Goal: Task Accomplishment & Management: Manage account settings

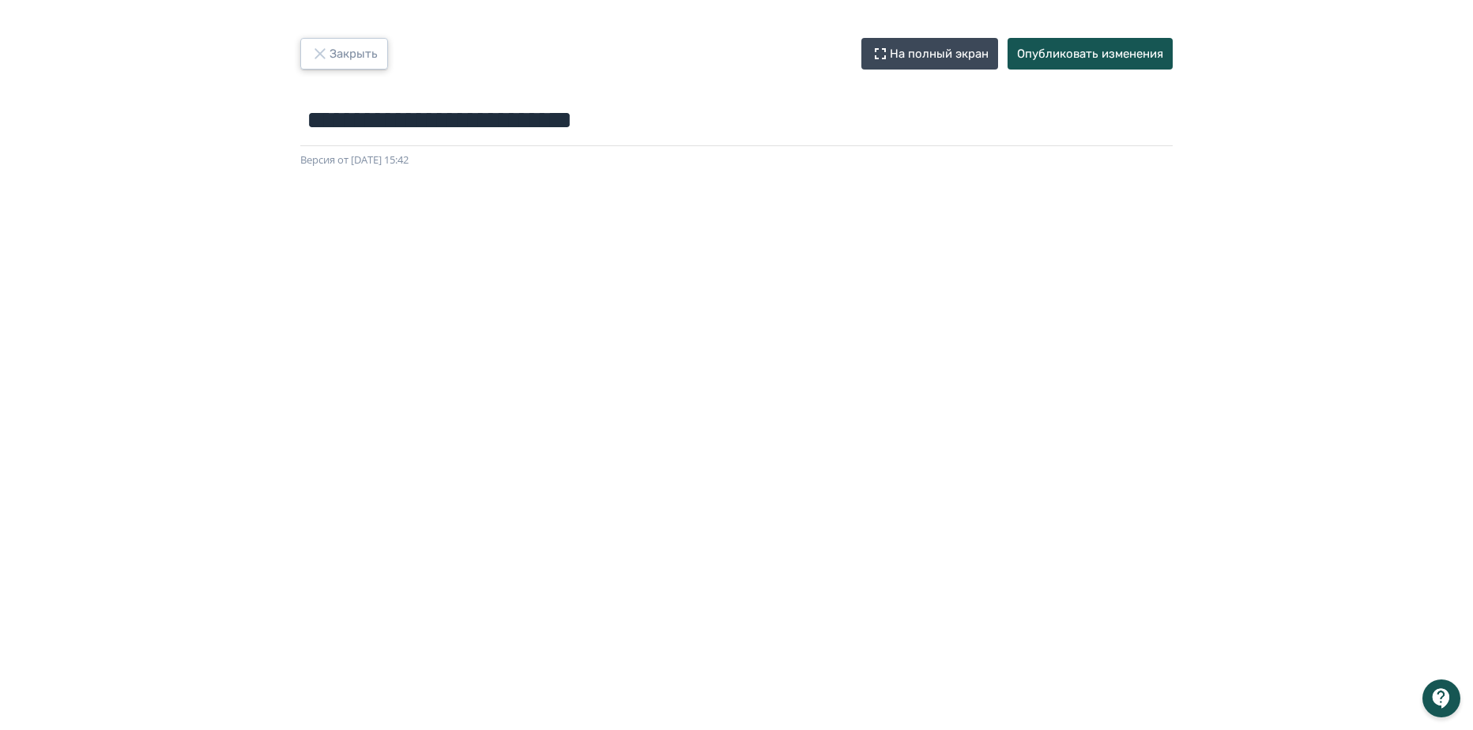
click at [340, 58] on button "Закрыть" at bounding box center [344, 54] width 88 height 32
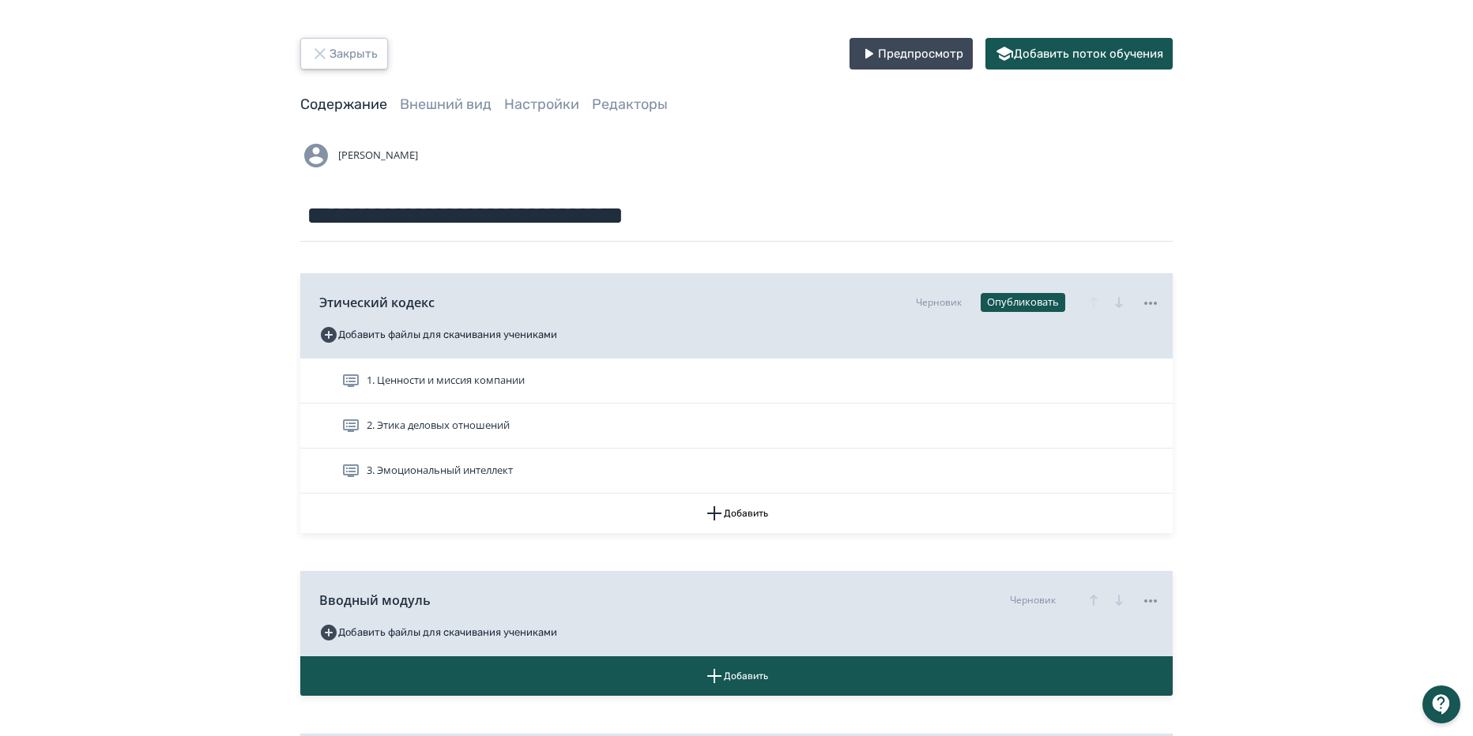
click at [342, 60] on button "Закрыть" at bounding box center [344, 54] width 88 height 32
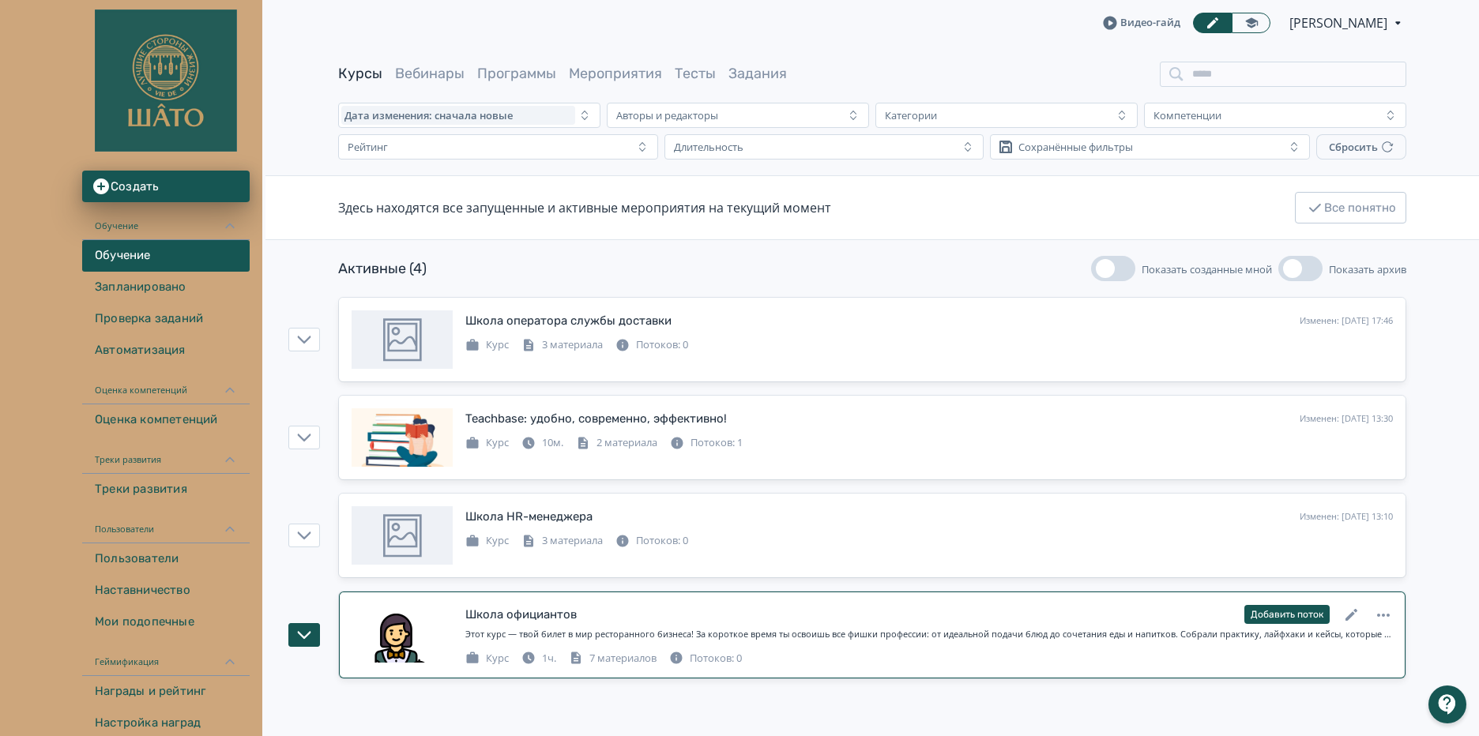
click at [766, 625] on div "Школа официантов Изменен: [DATE] 15:40 Добавить поток Этот курс — твой билет в …" at bounding box center [929, 635] width 928 height 62
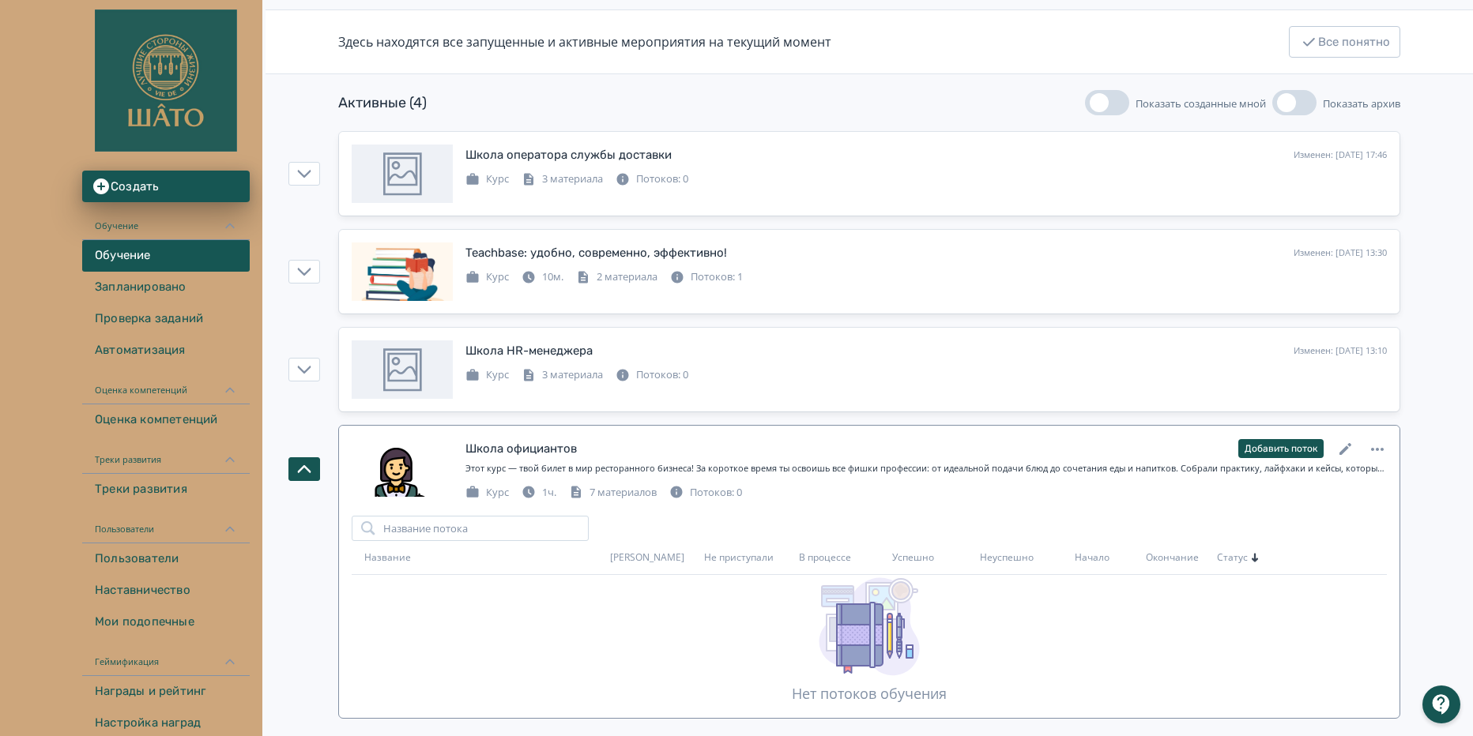
scroll to position [177, 0]
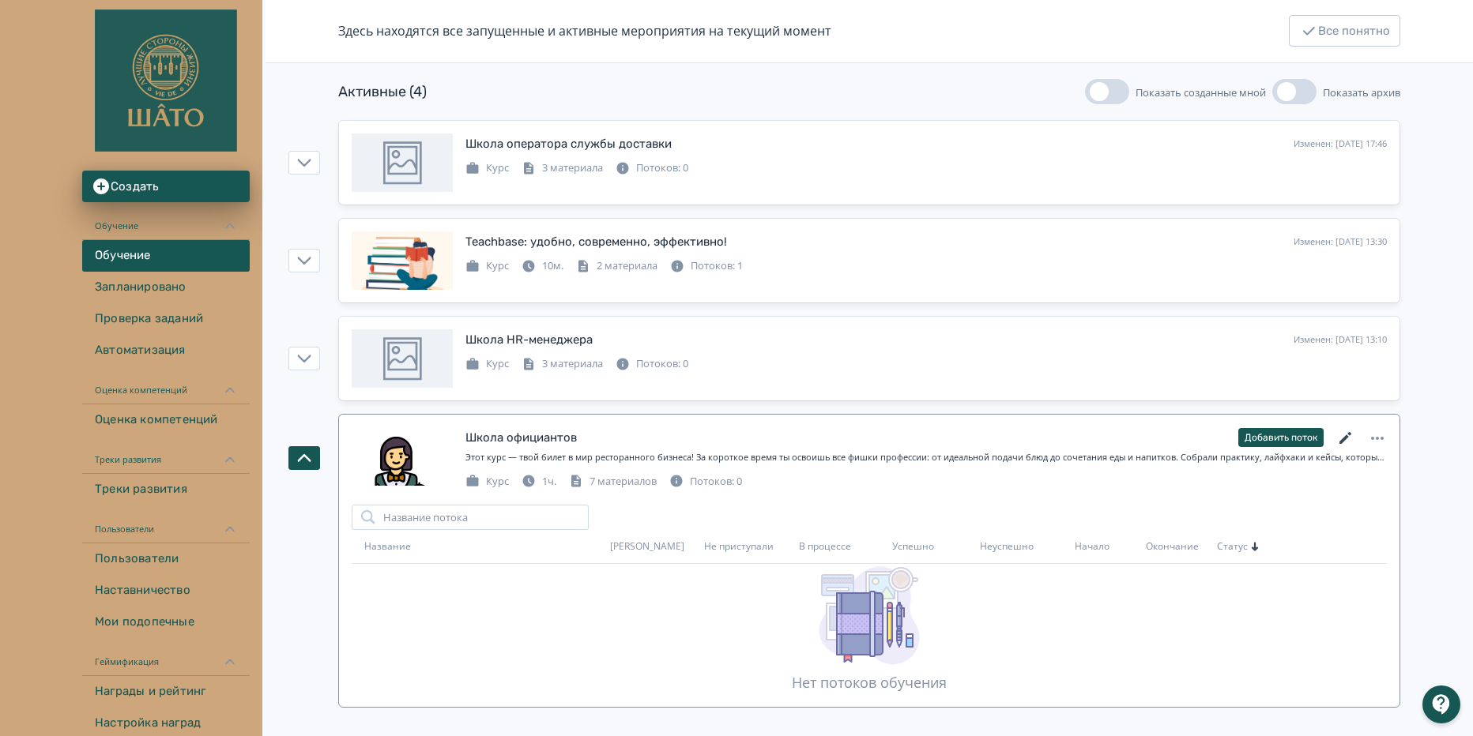
click at [1343, 439] on icon at bounding box center [1345, 438] width 12 height 12
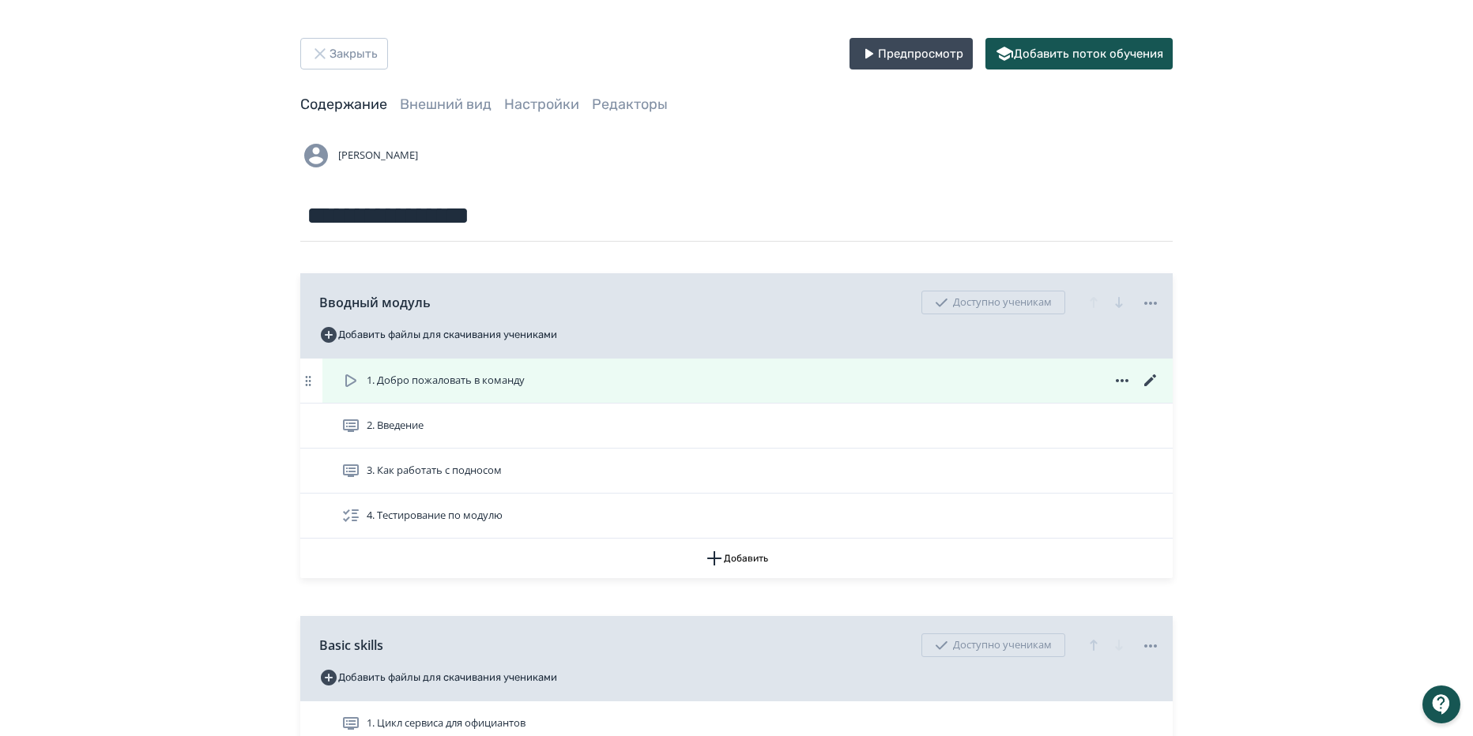
click at [346, 382] on icon at bounding box center [350, 381] width 11 height 13
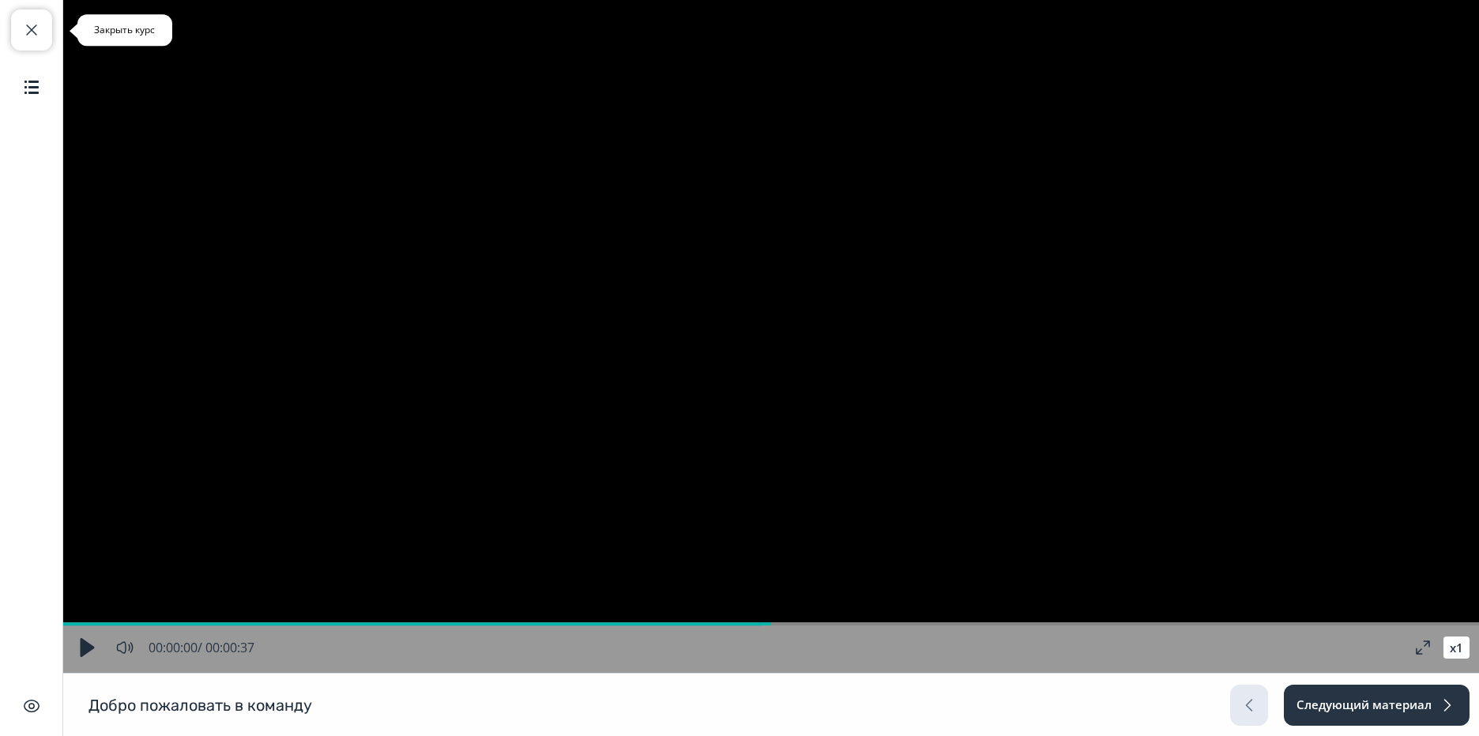
click at [37, 37] on span "button" at bounding box center [31, 30] width 19 height 19
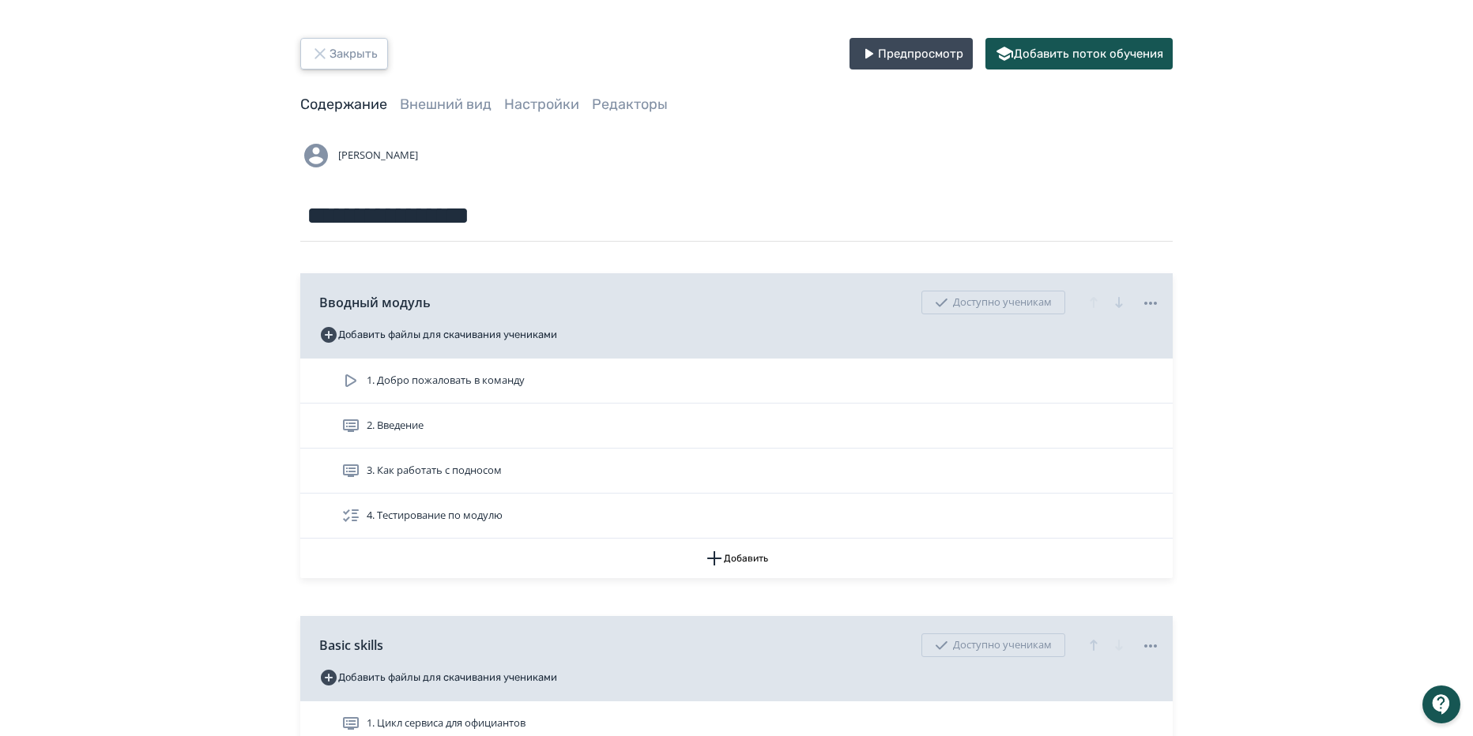
click at [314, 55] on icon "button" at bounding box center [320, 53] width 19 height 19
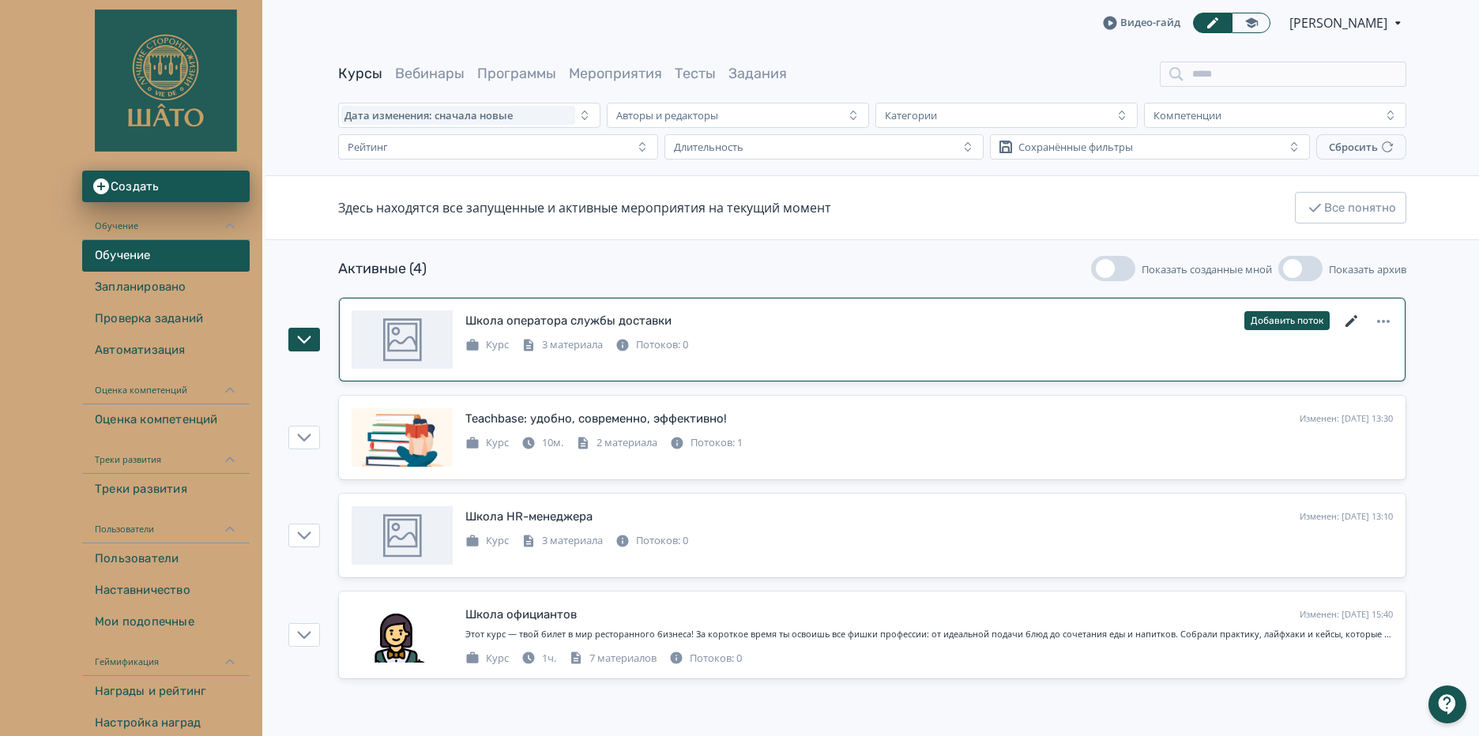
click at [1349, 319] on icon at bounding box center [1352, 321] width 19 height 19
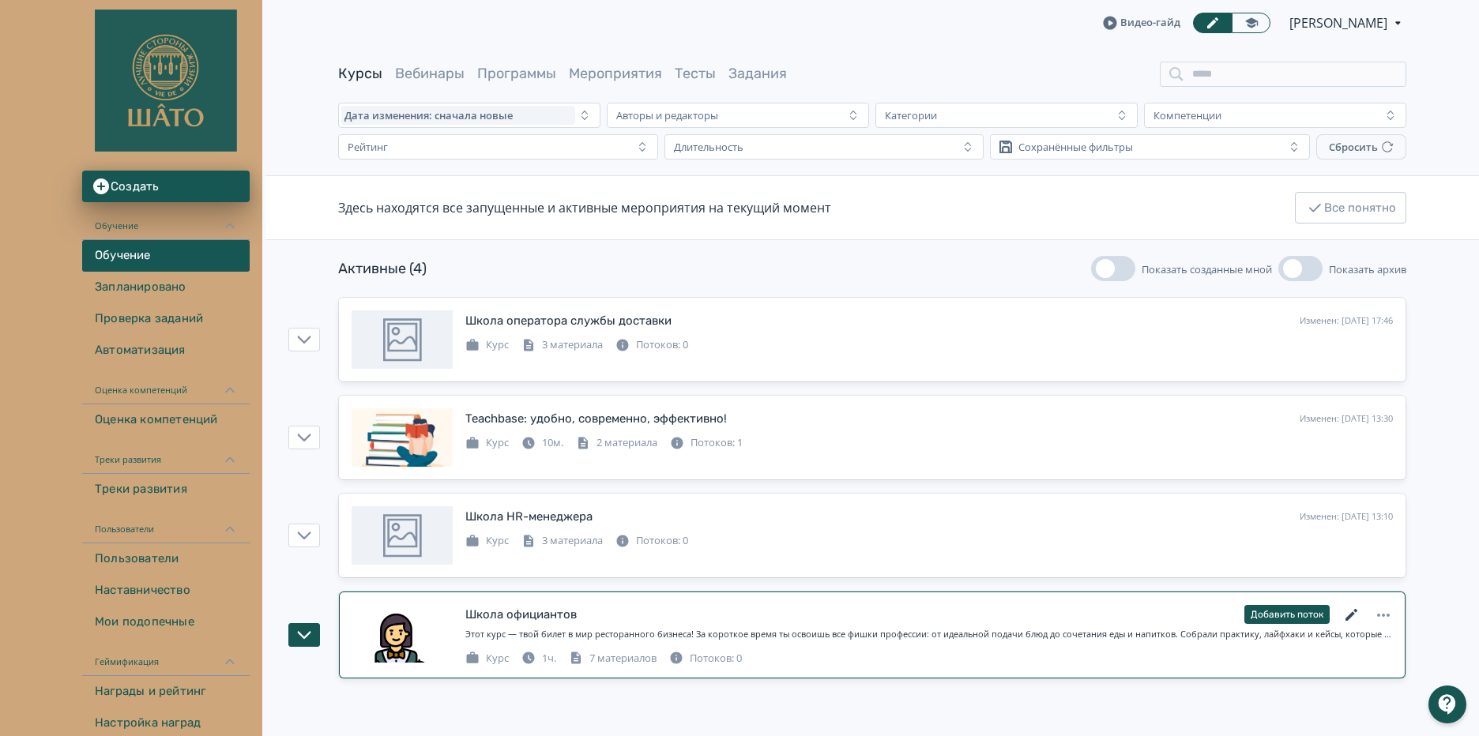
click at [1353, 614] on icon at bounding box center [1352, 615] width 12 height 12
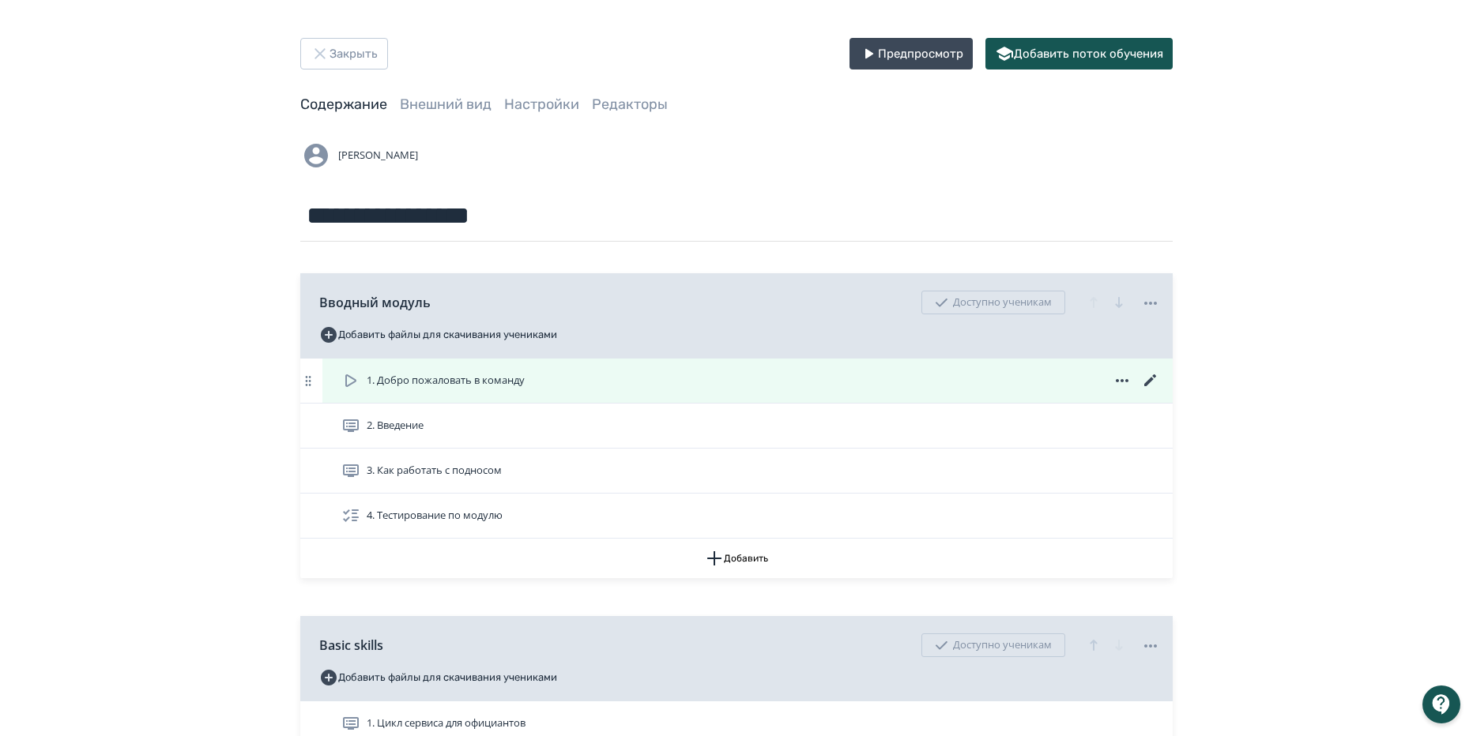
click at [1123, 381] on icon at bounding box center [1122, 380] width 13 height 3
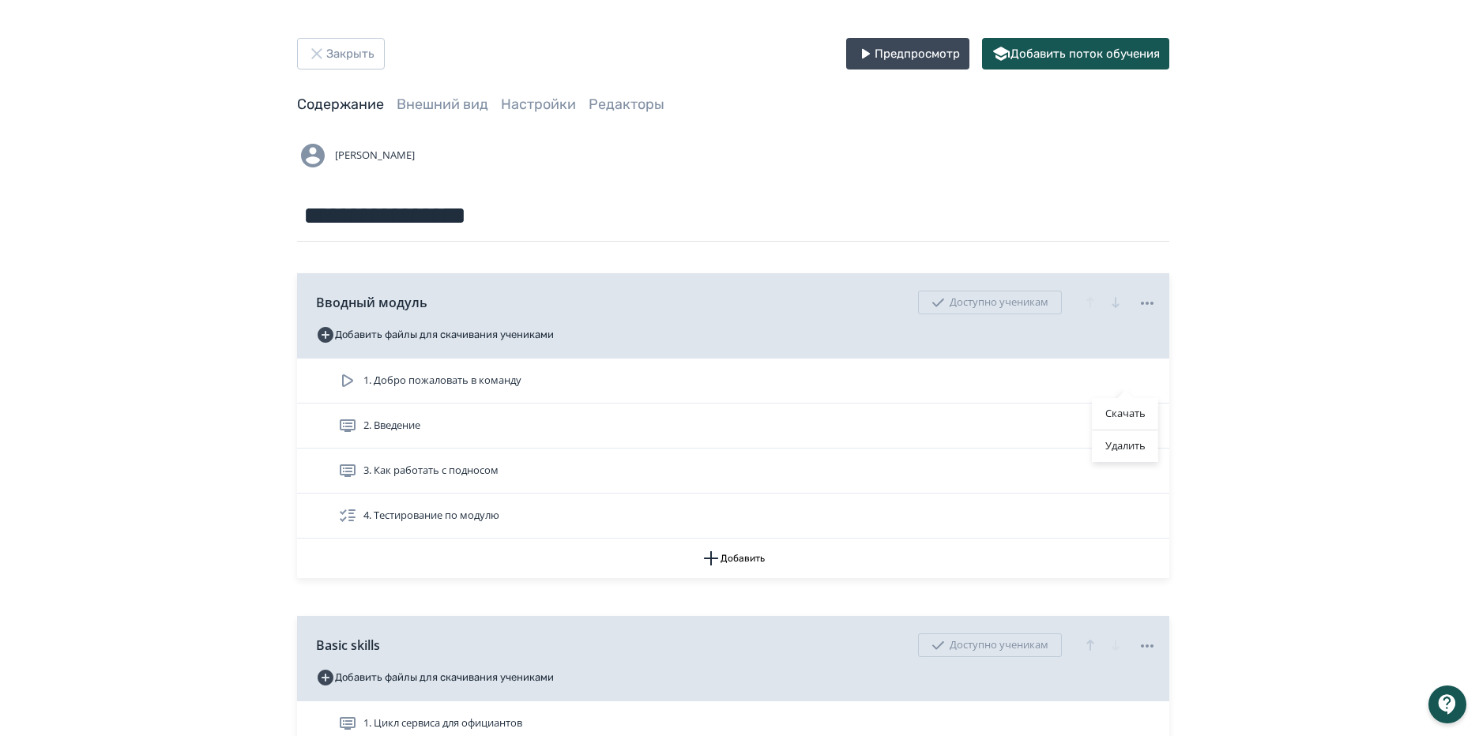
click at [778, 365] on div "Скачать Удалить" at bounding box center [739, 368] width 1479 height 736
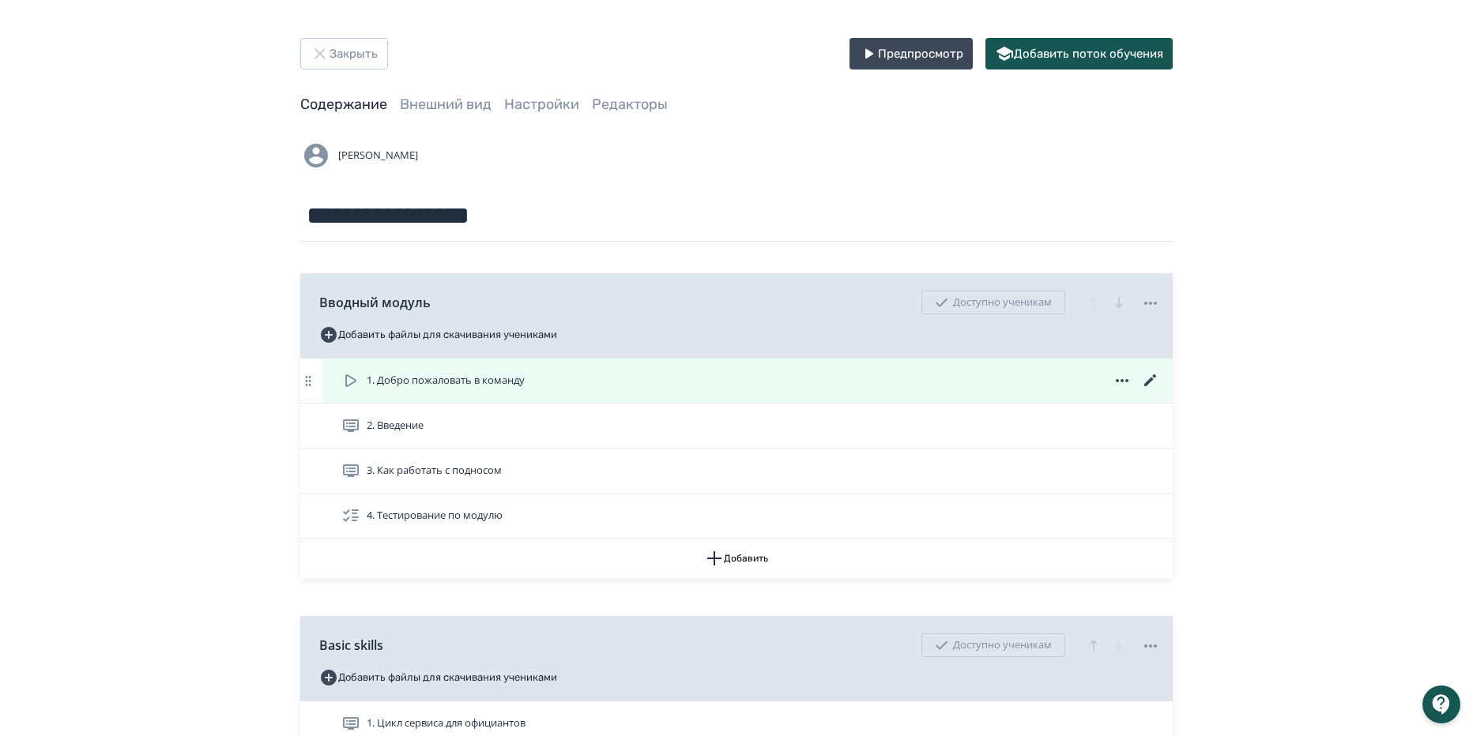
click at [721, 384] on div "1. Добро пожаловать в команду" at bounding box center [750, 380] width 819 height 19
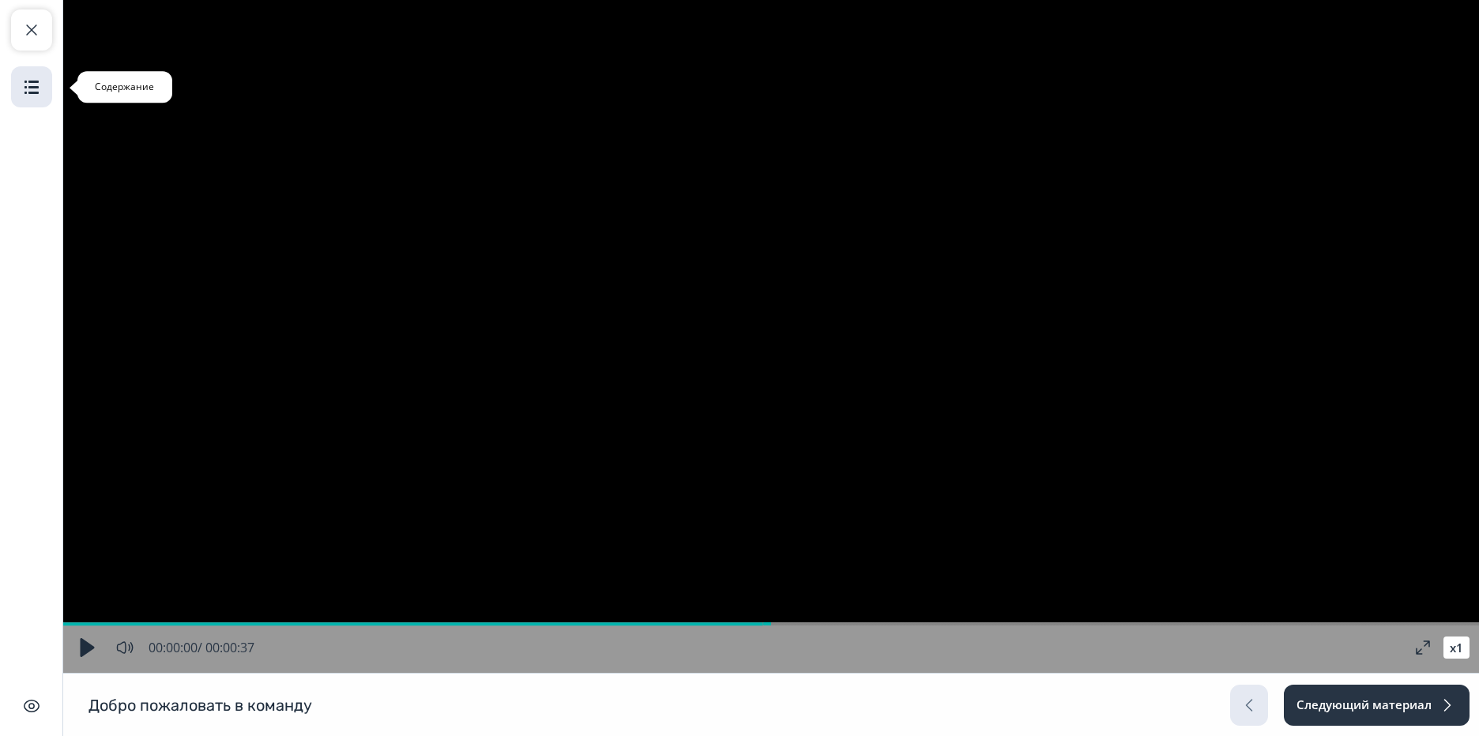
click at [38, 81] on img "button" at bounding box center [31, 86] width 19 height 19
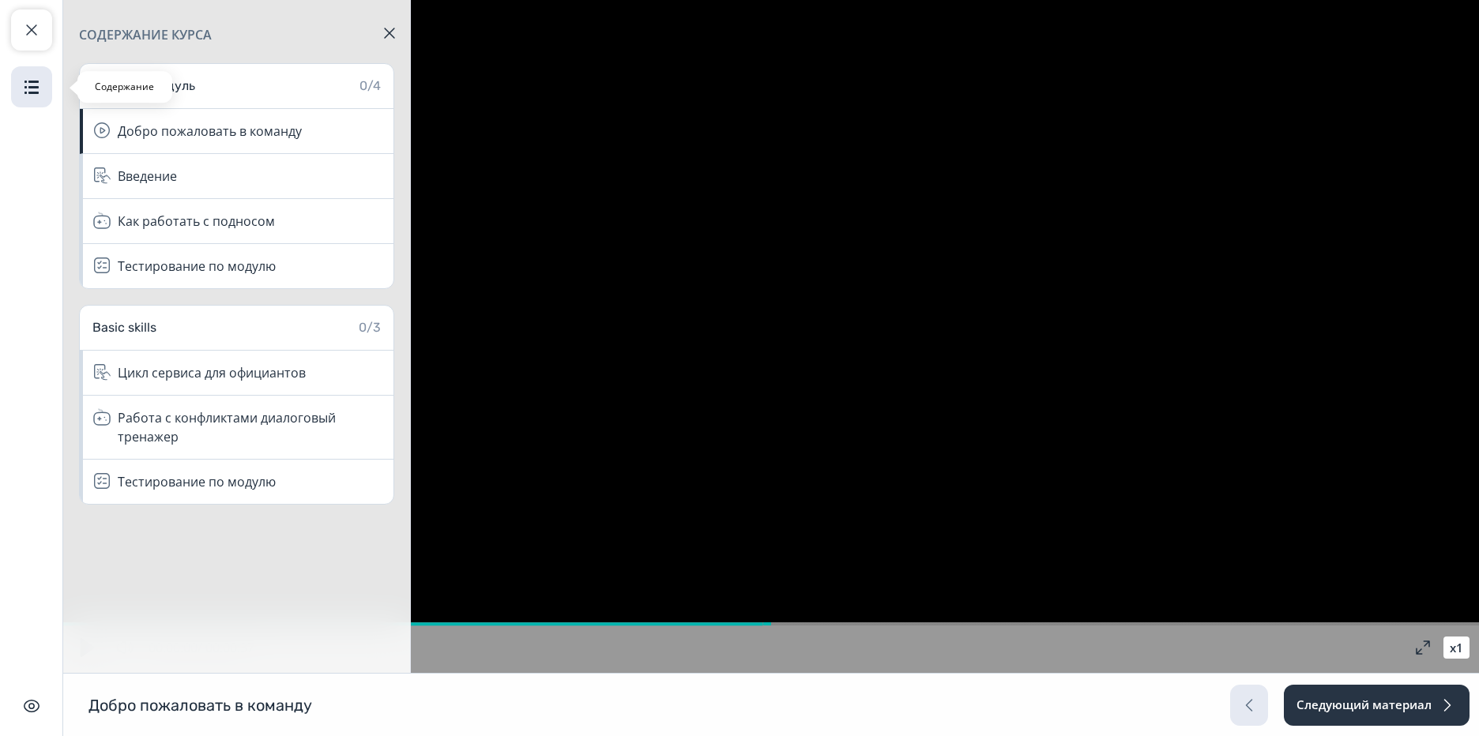
click at [36, 82] on img "button" at bounding box center [31, 86] width 19 height 19
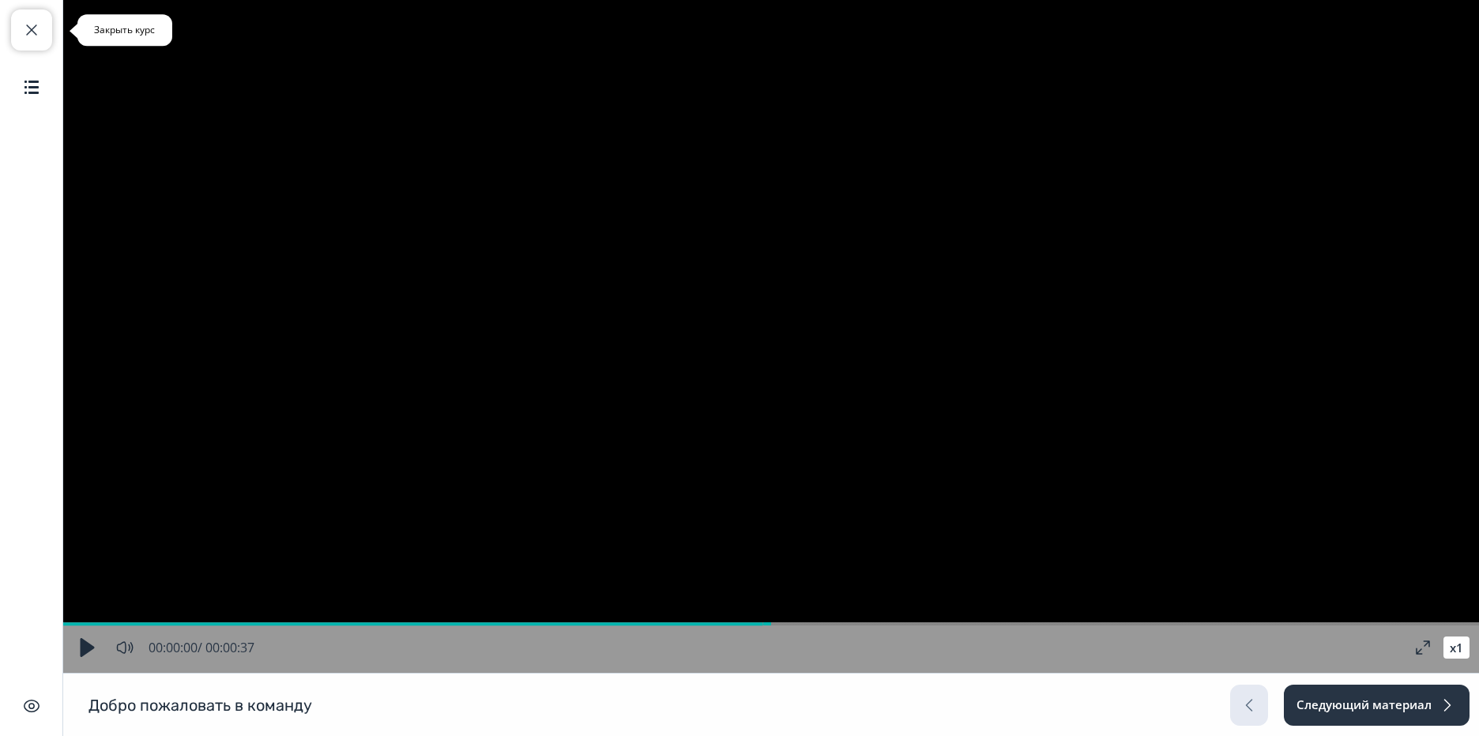
click at [29, 21] on span "button" at bounding box center [31, 30] width 19 height 19
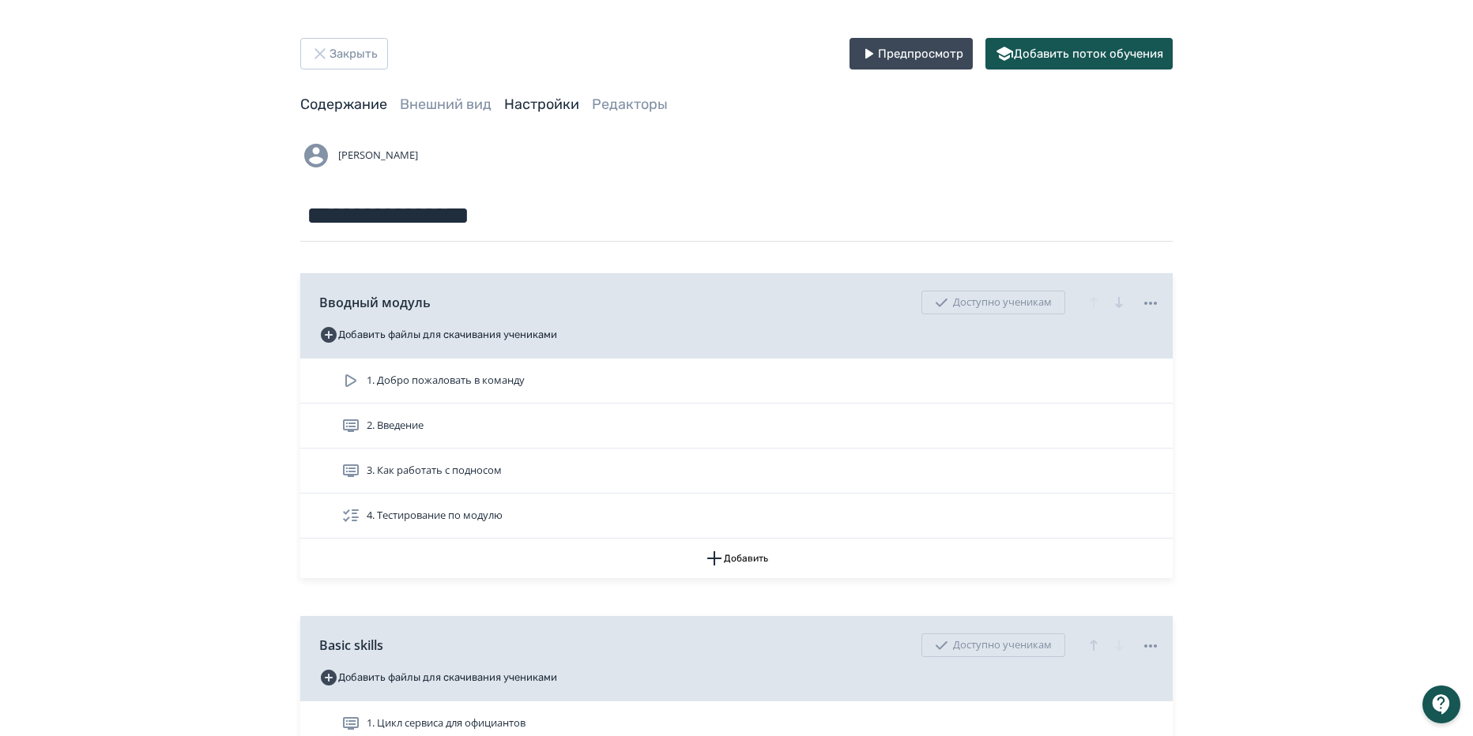
click at [533, 106] on link "Настройки" at bounding box center [541, 104] width 75 height 17
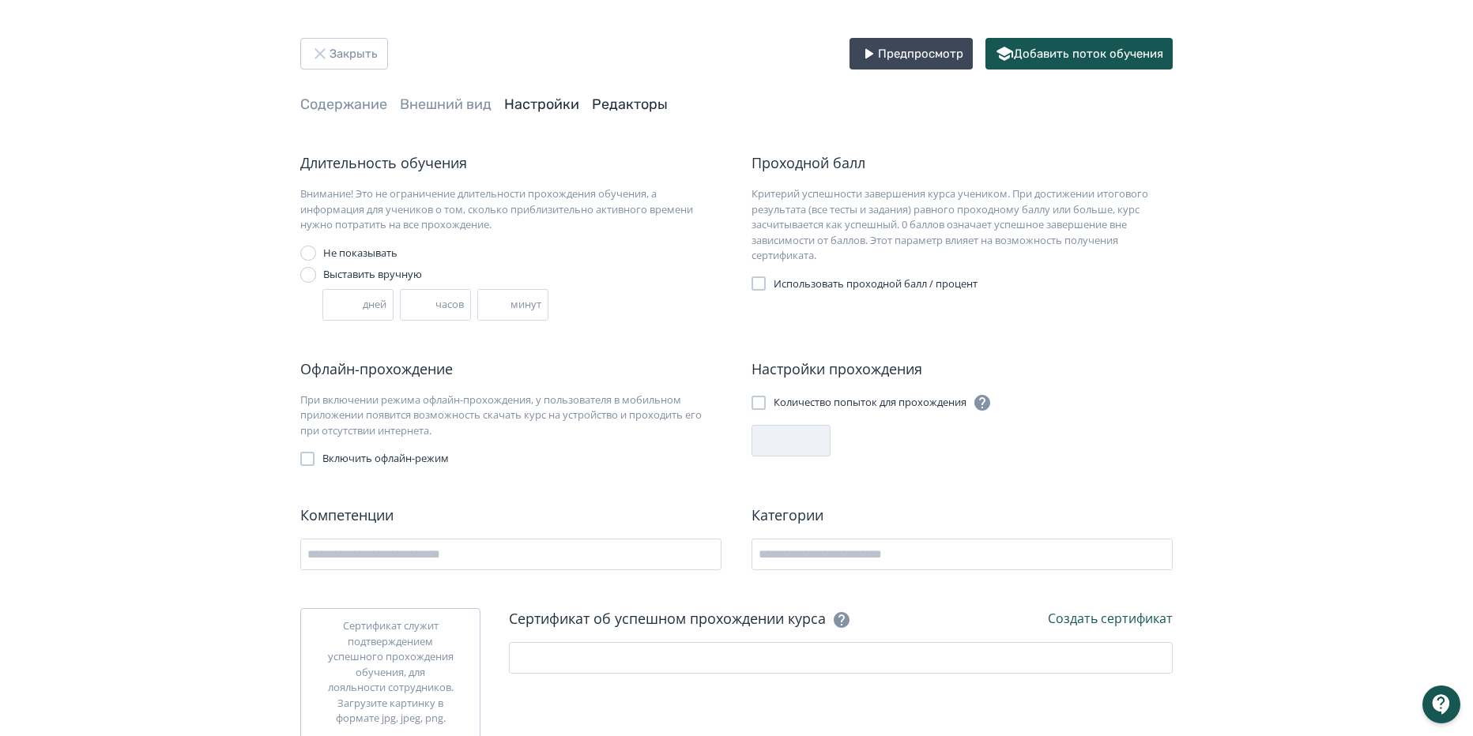
click at [612, 111] on link "Редакторы" at bounding box center [630, 104] width 76 height 17
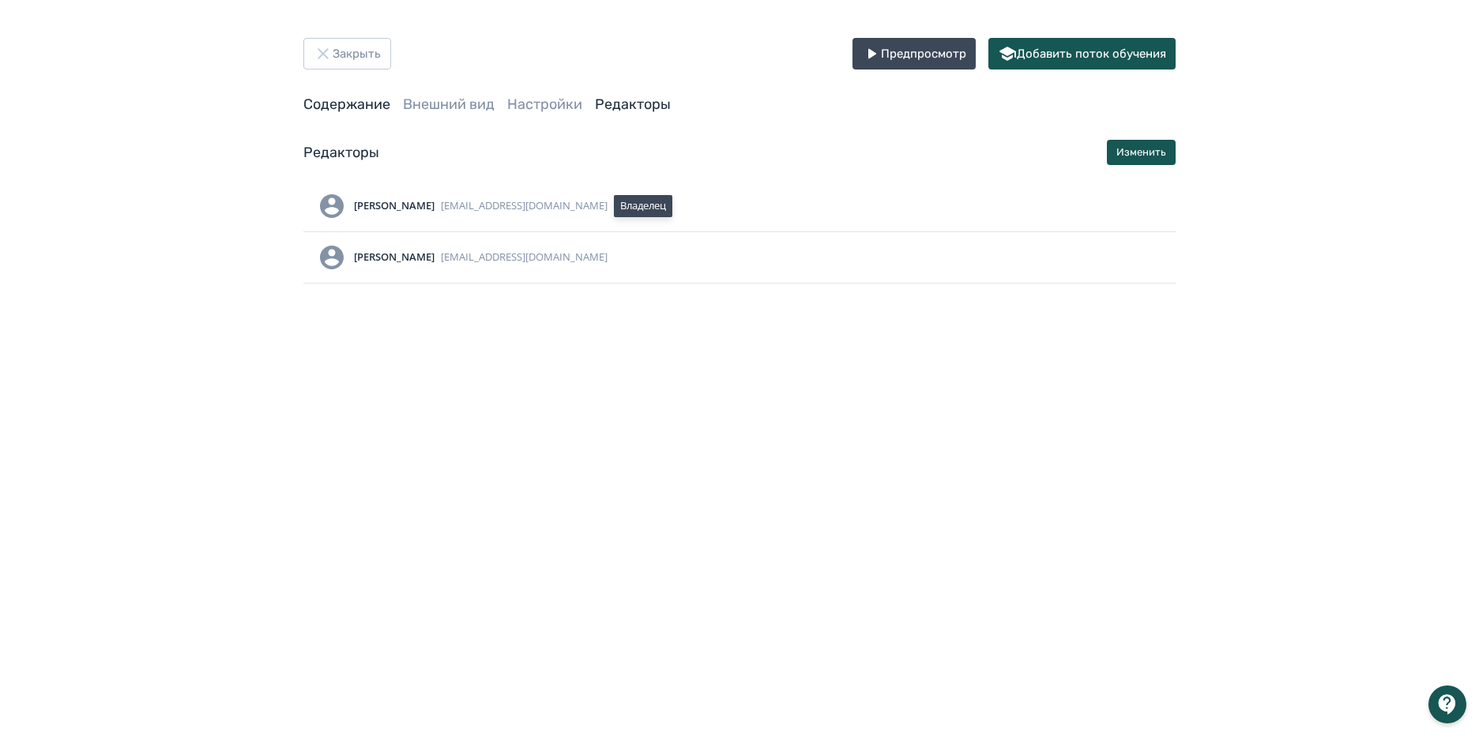
click at [342, 108] on link "Содержание" at bounding box center [346, 104] width 87 height 17
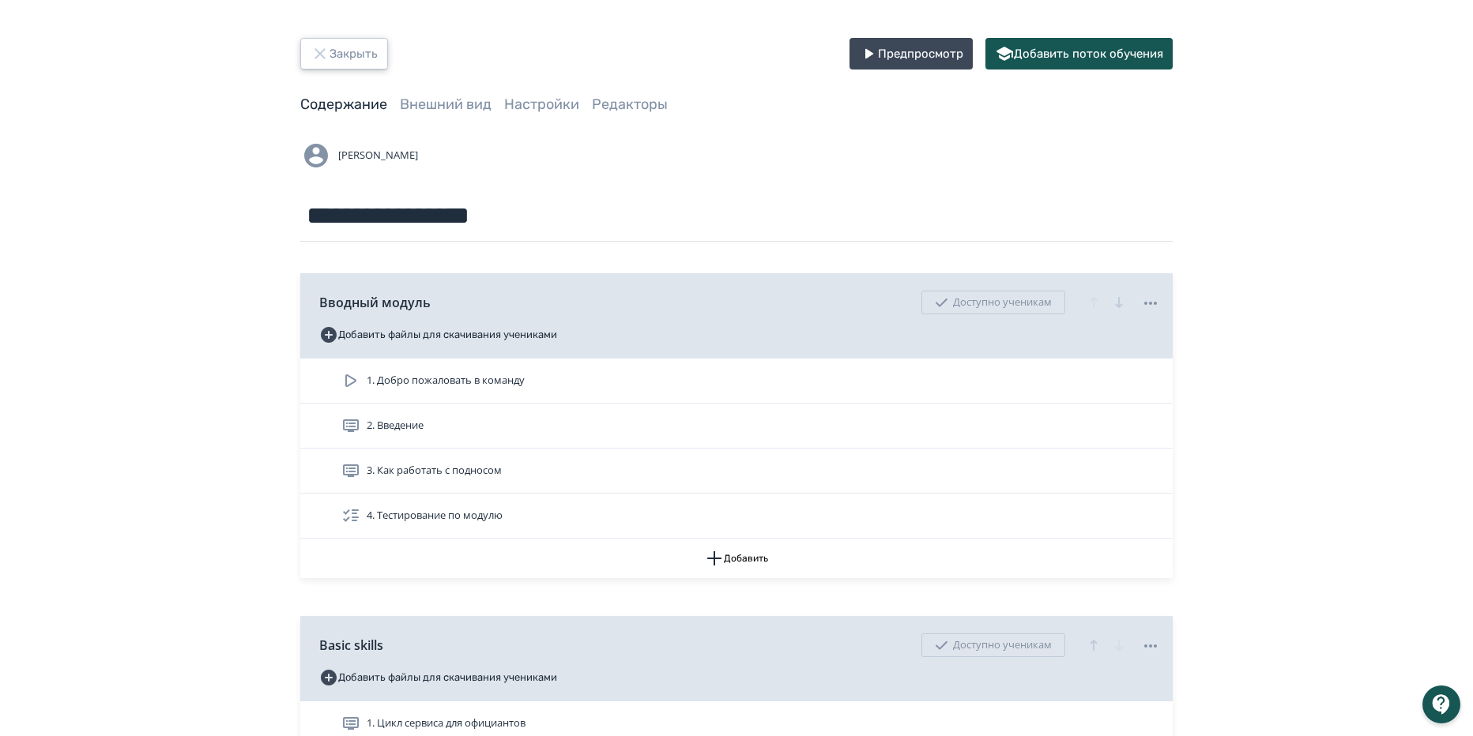
click at [348, 49] on button "Закрыть" at bounding box center [344, 54] width 88 height 32
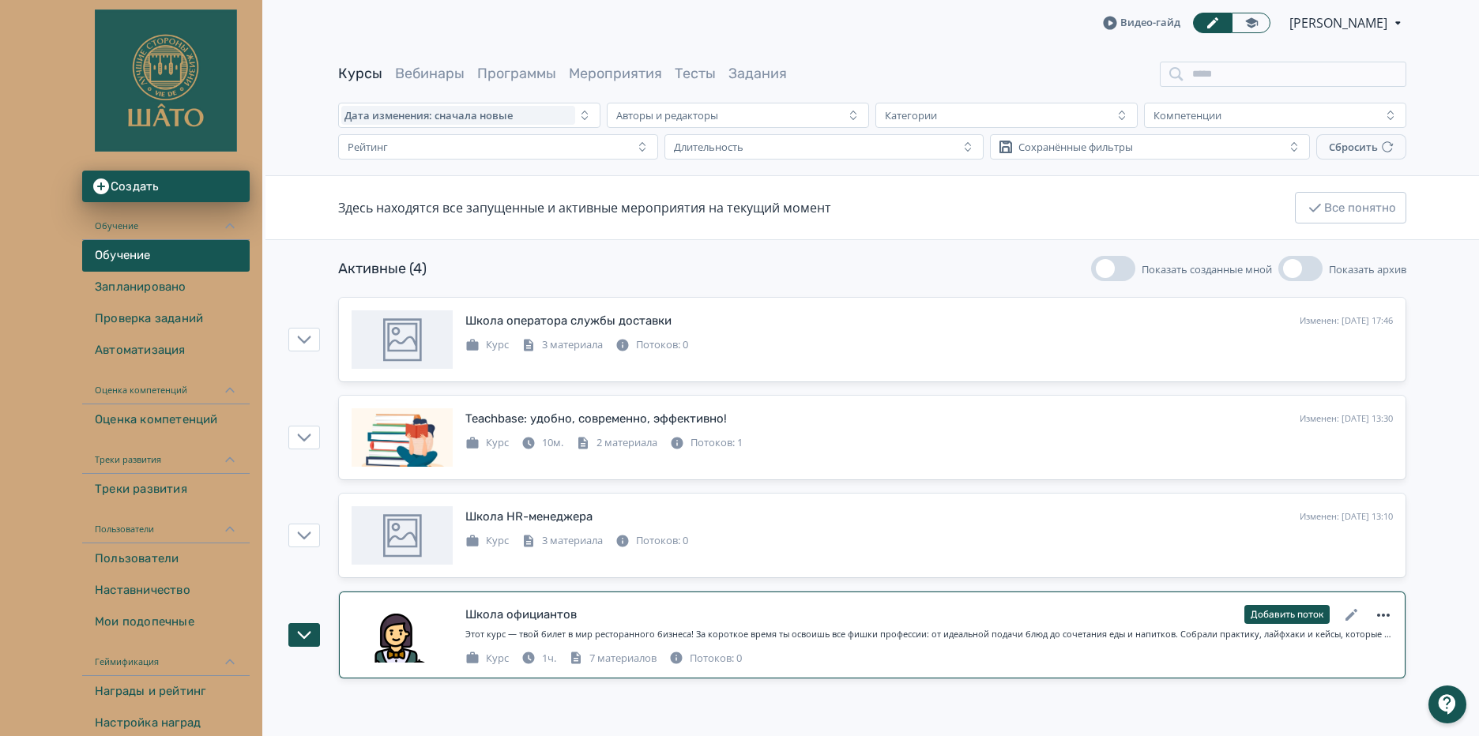
click at [1386, 613] on icon at bounding box center [1383, 615] width 19 height 19
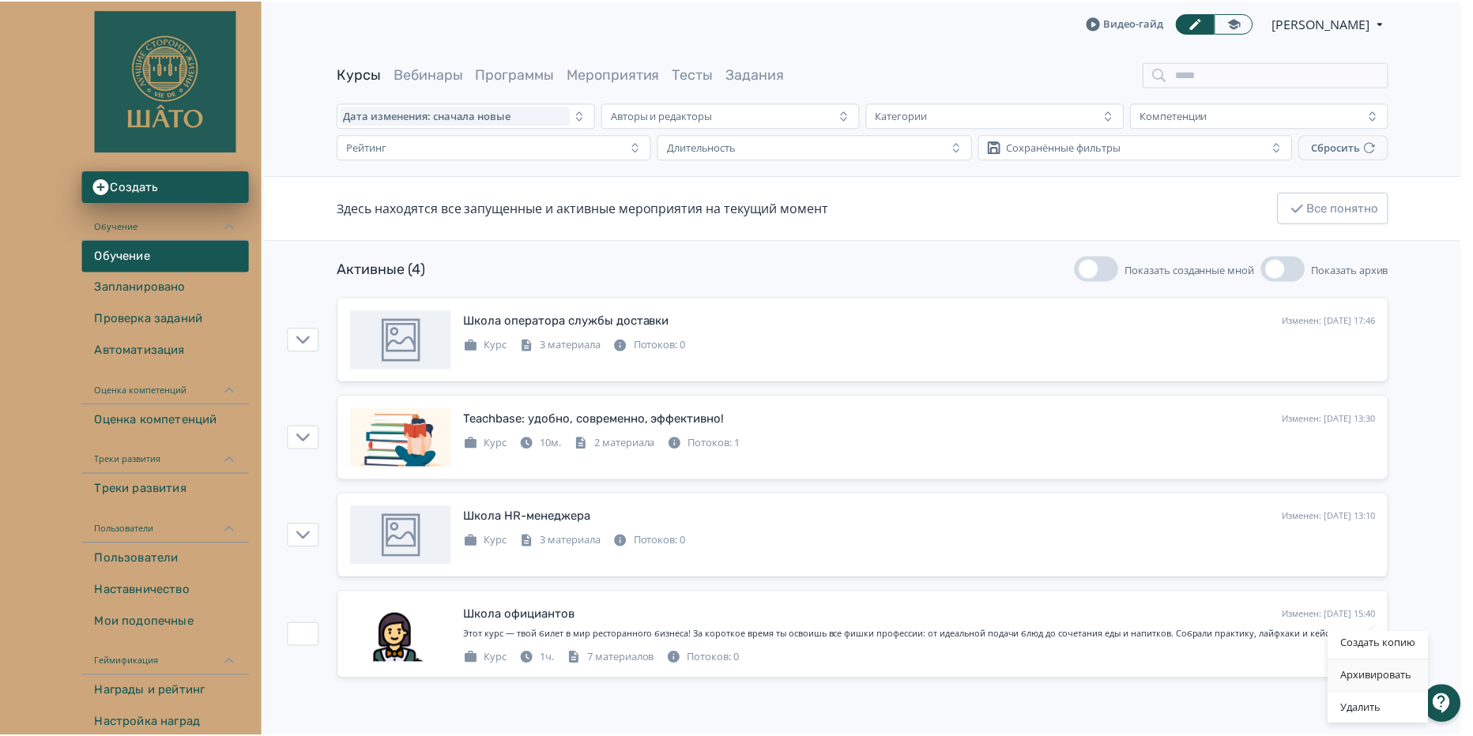
scroll to position [6, 0]
click at [1438, 585] on div "Создать копию Архивировать Удалить" at bounding box center [739, 368] width 1479 height 736
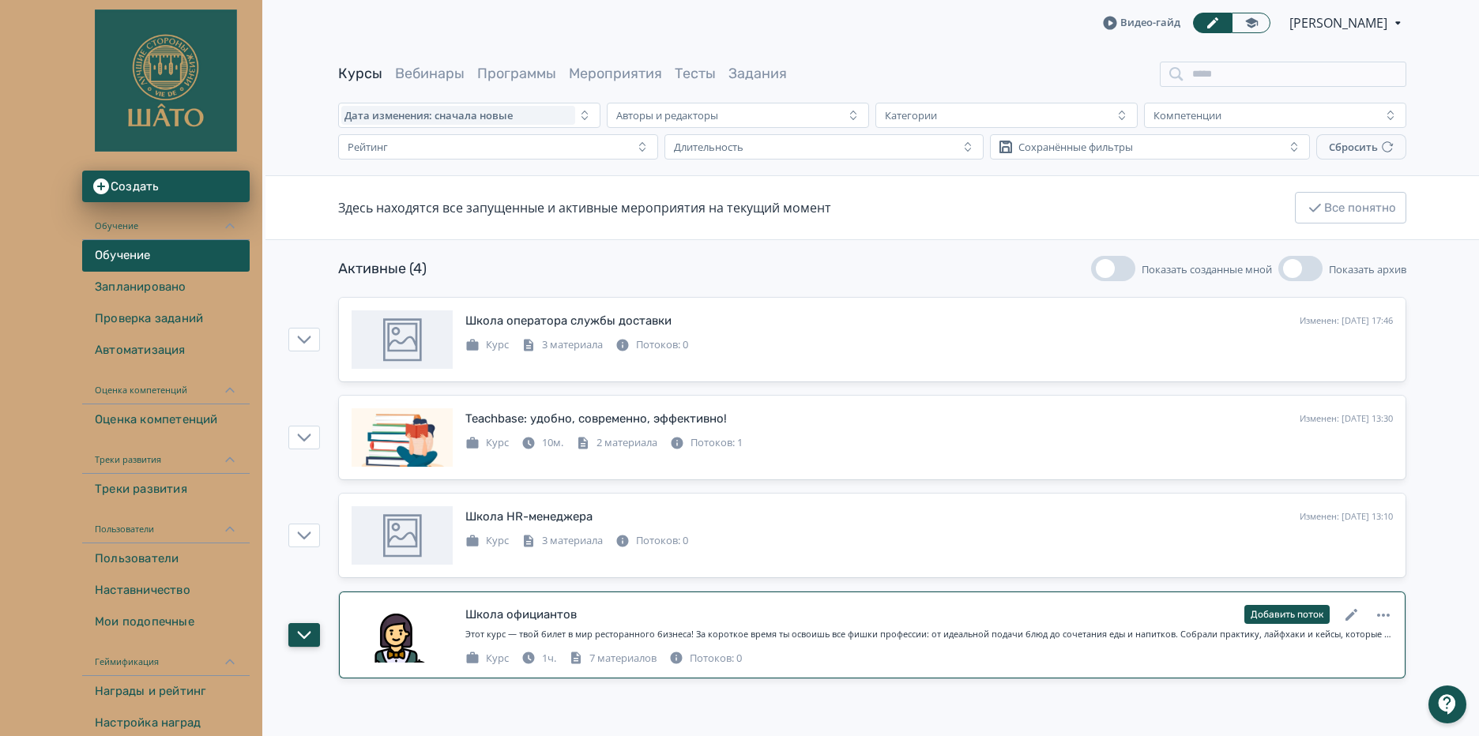
click at [308, 629] on icon "button" at bounding box center [304, 635] width 14 height 14
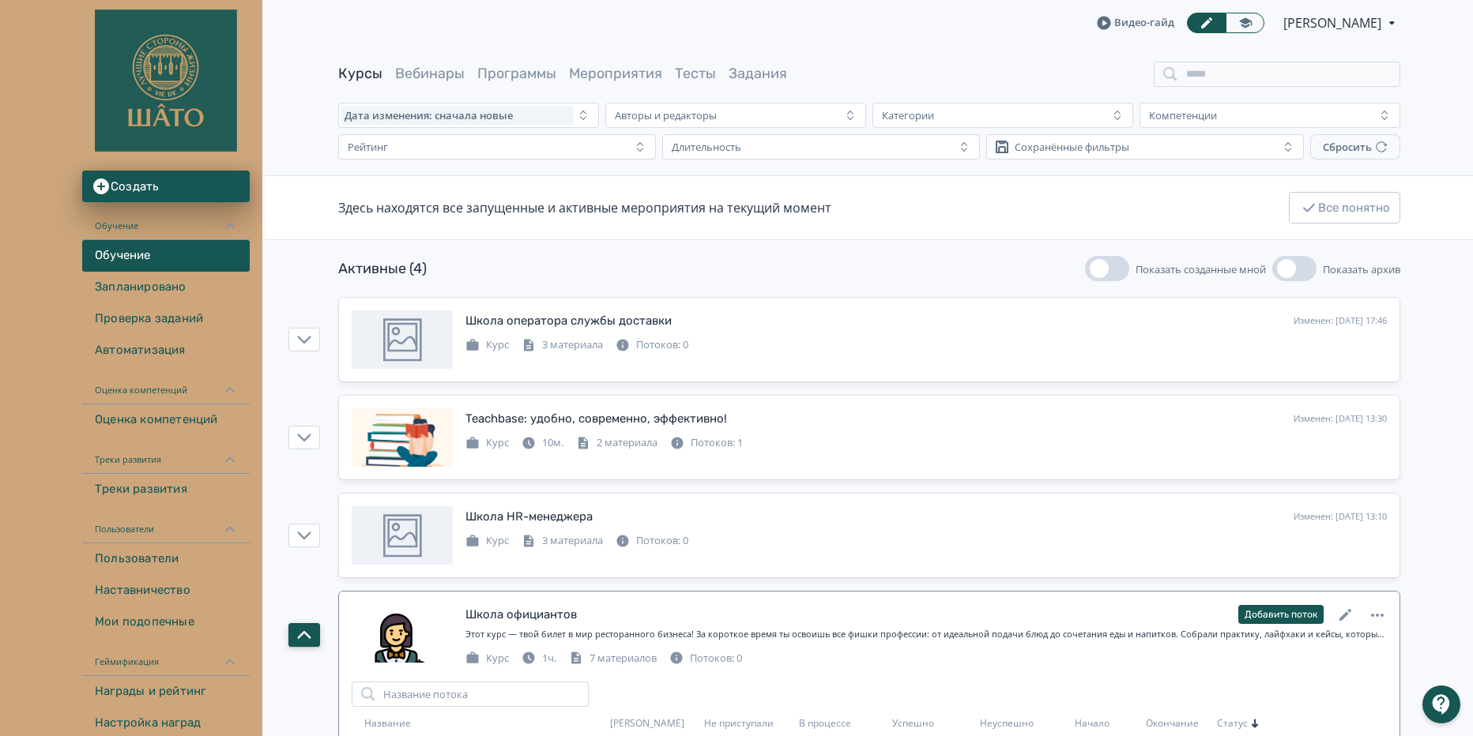
click at [304, 648] on div "Школа оператора службы доставки Изменен: [DATE] 17:46 Добавить поток Курс 3 мат…" at bounding box center [869, 597] width 1207 height 601
click at [300, 639] on icon "button" at bounding box center [304, 635] width 14 height 14
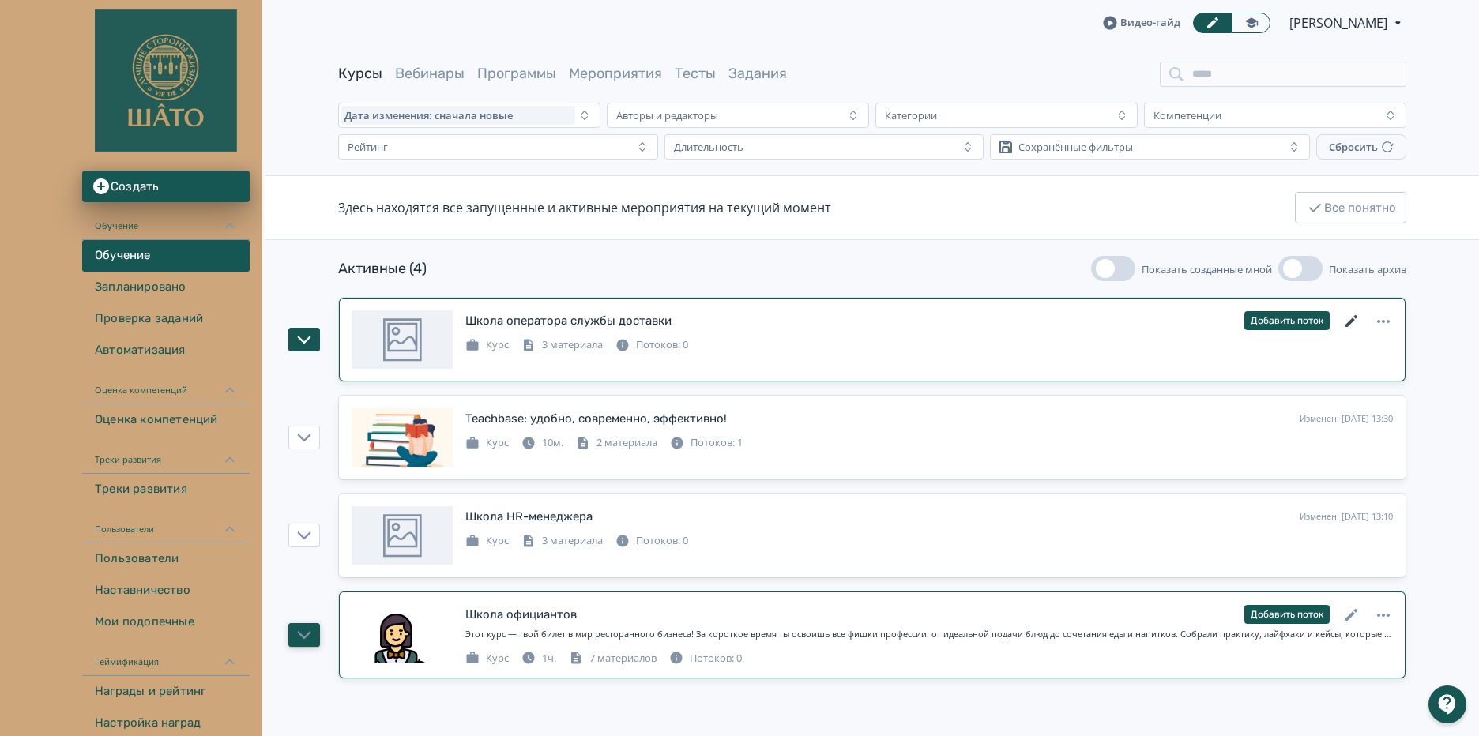
click at [1349, 320] on icon at bounding box center [1352, 321] width 19 height 19
